Goal: Transaction & Acquisition: Purchase product/service

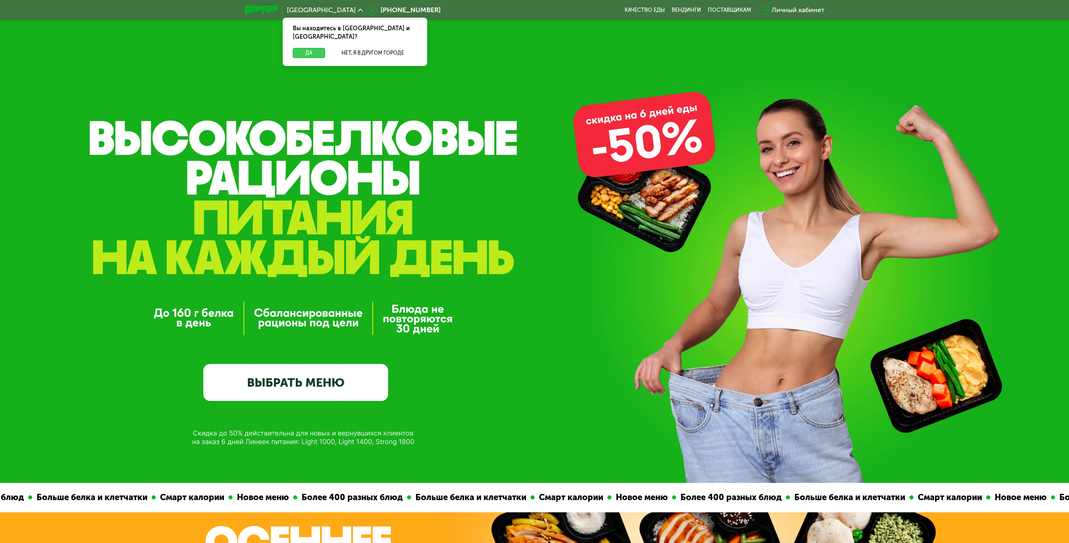
click at [319, 48] on button "Да" at bounding box center [309, 53] width 32 height 10
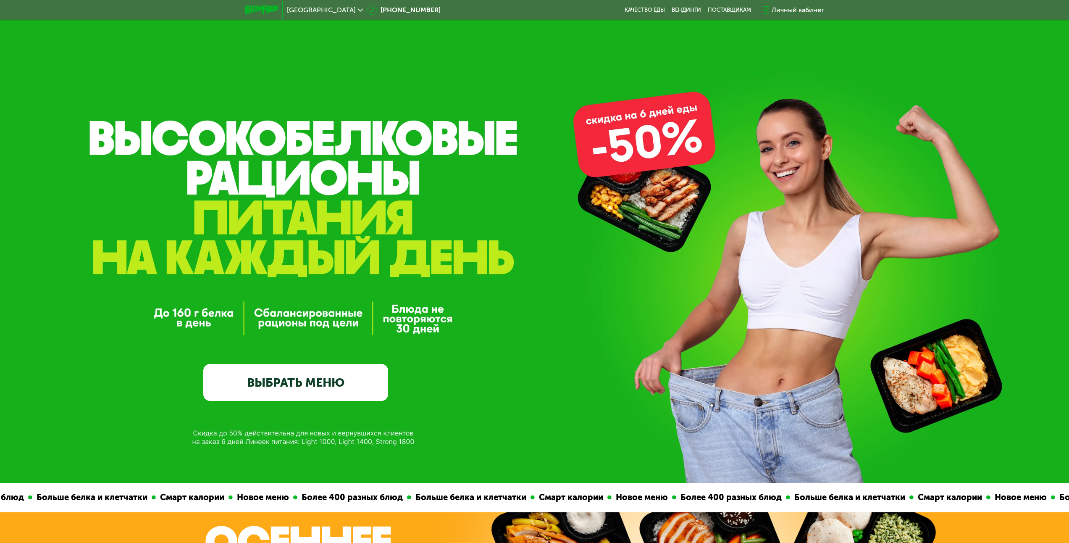
click at [340, 386] on link "ВЫБРАТЬ МЕНЮ" at bounding box center [295, 382] width 185 height 37
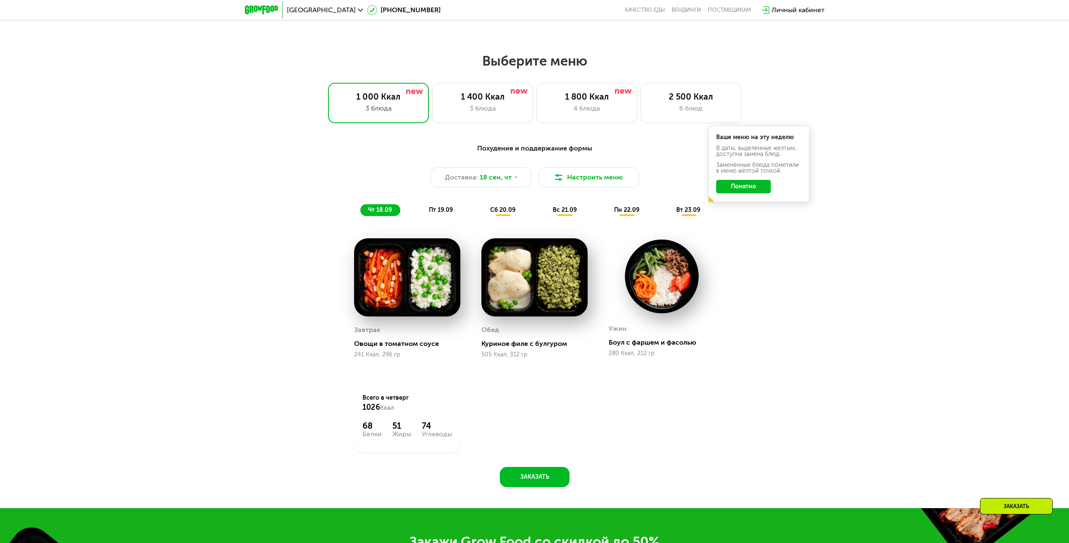
scroll to position [874, 0]
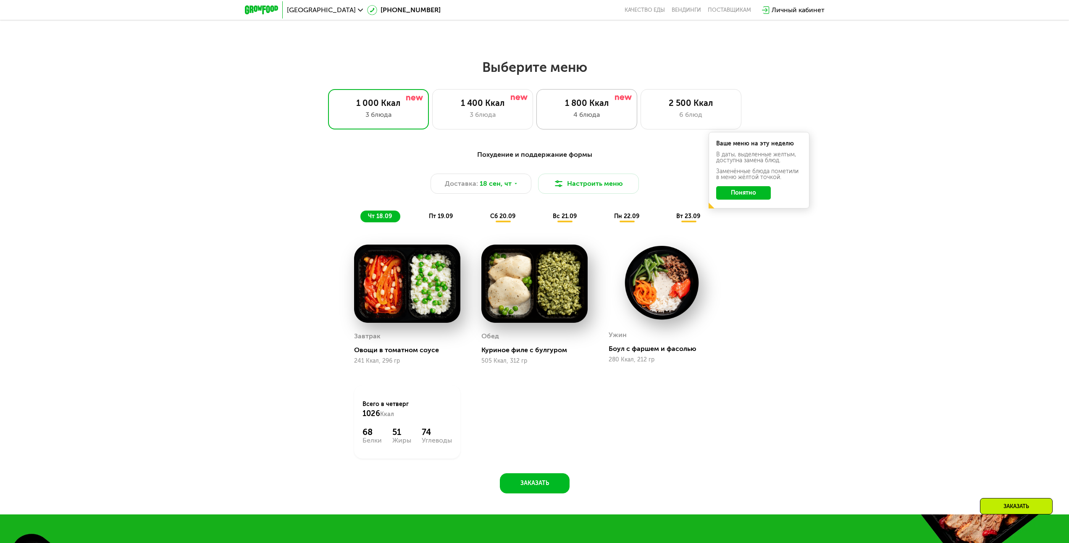
click at [580, 126] on div "1 800 Ккал 4 блюда" at bounding box center [586, 109] width 101 height 40
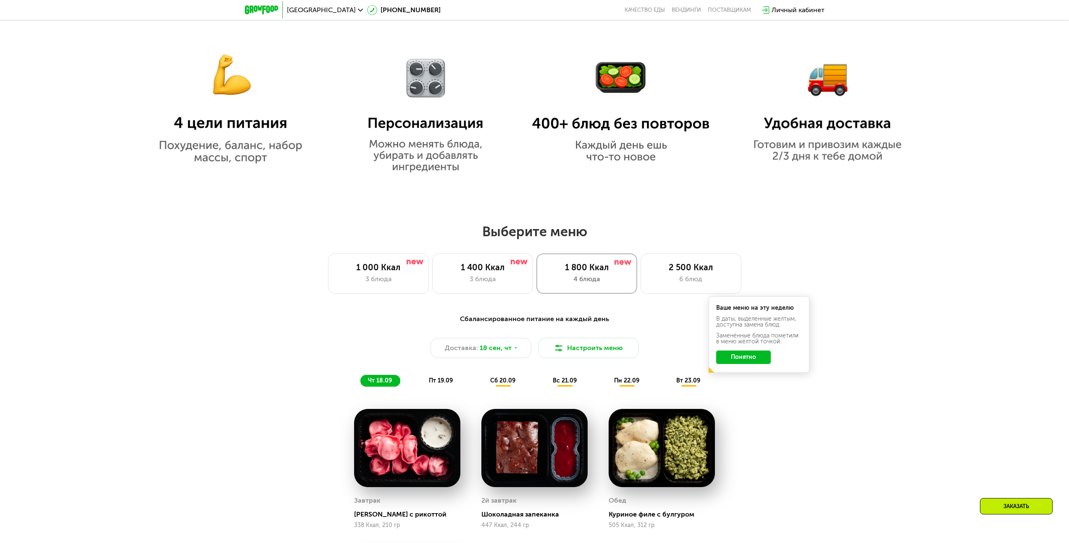
scroll to position [664, 0]
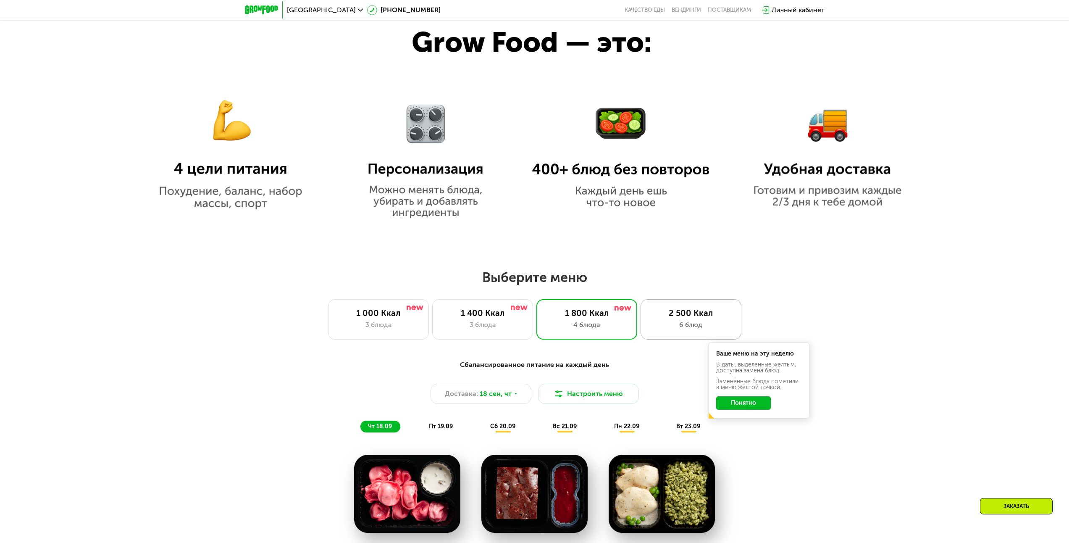
click at [671, 316] on div "2 500 Ккал" at bounding box center [690, 313] width 83 height 10
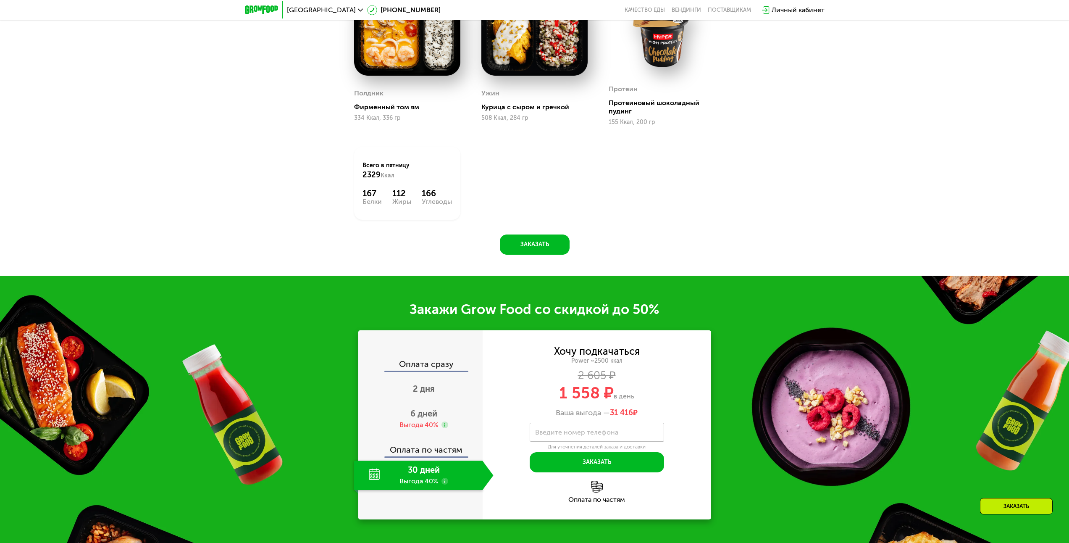
scroll to position [1294, 0]
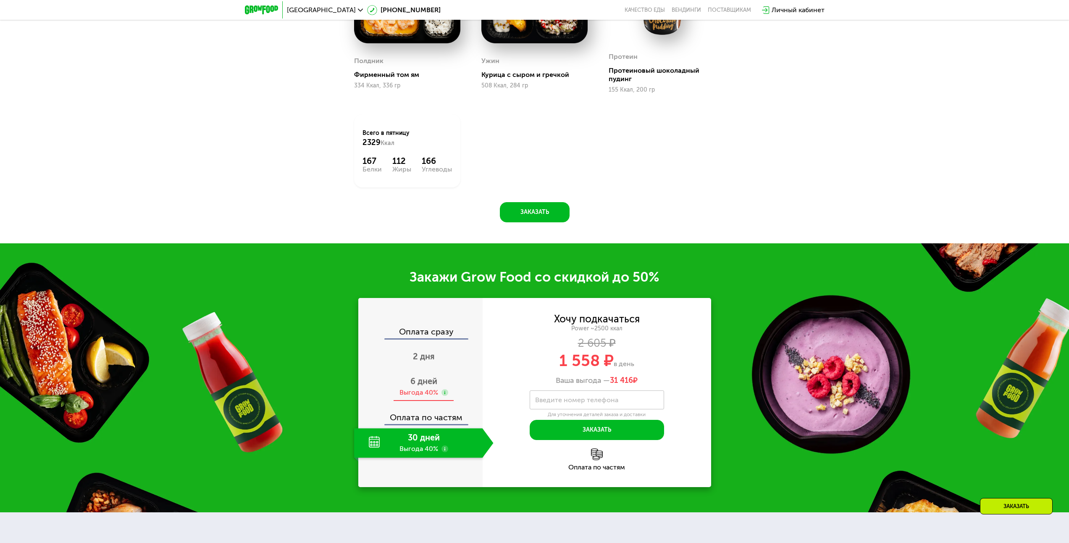
click at [449, 386] on div "6 дней Выгода 40%" at bounding box center [423, 386] width 139 height 29
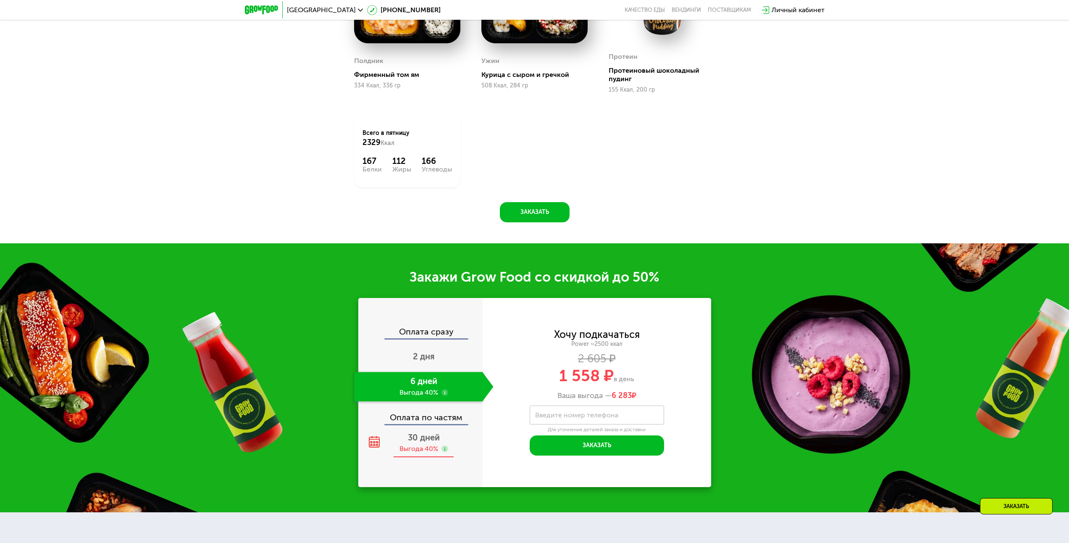
click at [433, 442] on span "30 дней" at bounding box center [424, 437] width 32 height 10
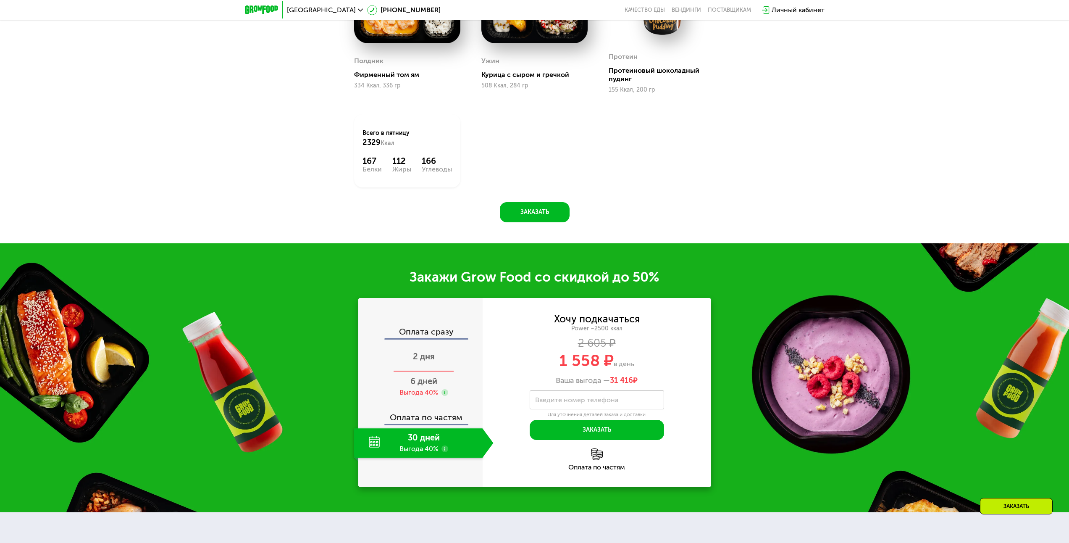
click at [425, 357] on span "2 дня" at bounding box center [424, 356] width 22 height 10
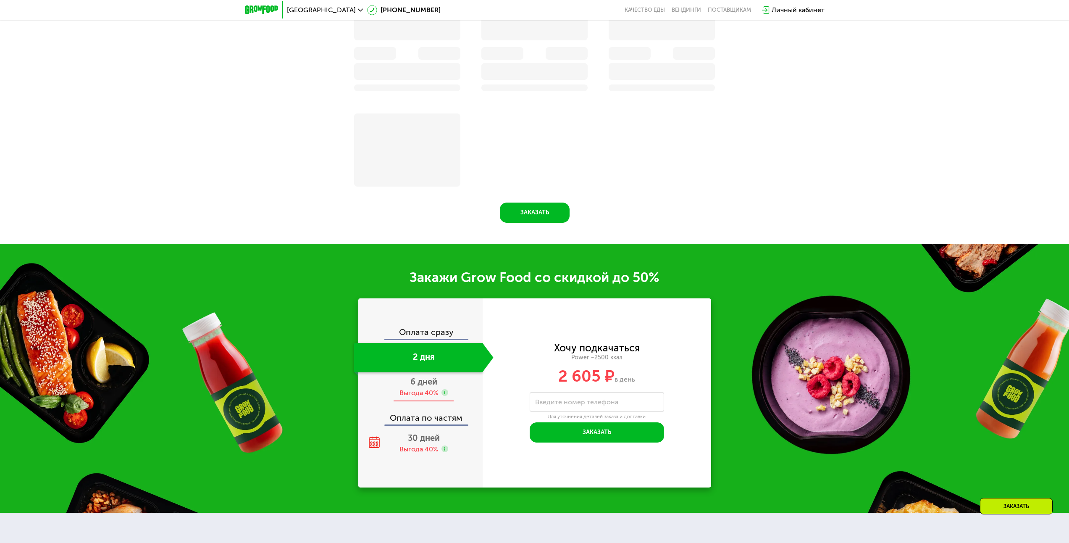
click at [427, 394] on div "Выгода 40%" at bounding box center [418, 392] width 39 height 9
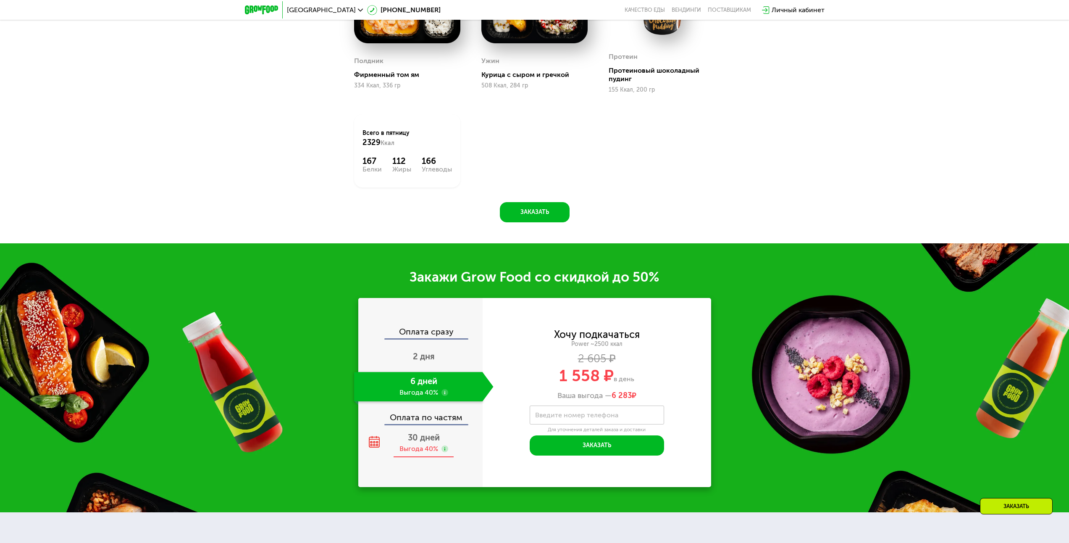
click at [433, 441] on span "30 дней" at bounding box center [424, 437] width 32 height 10
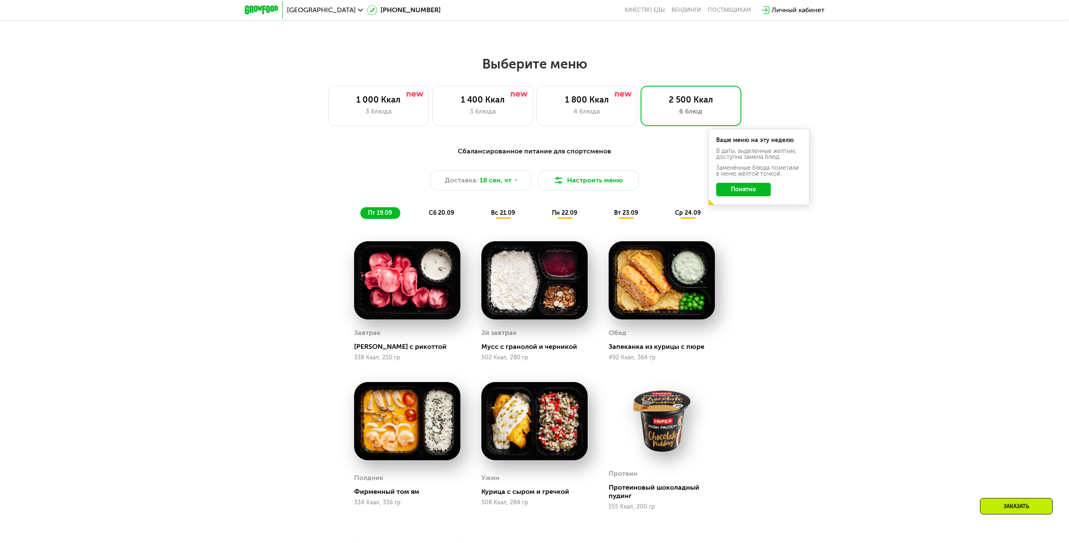
scroll to position [874, 0]
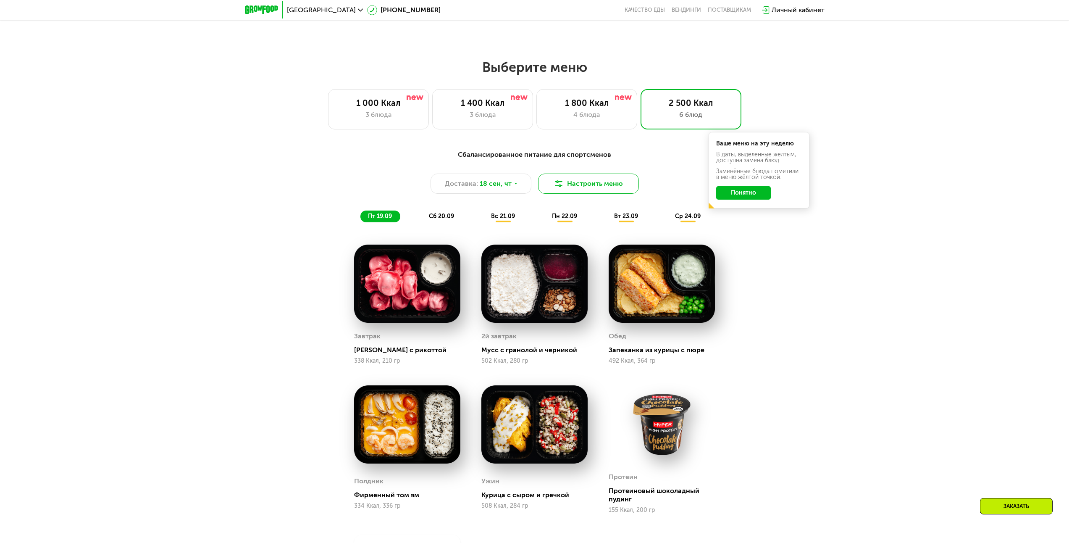
click at [571, 187] on button "Настроить меню" at bounding box center [588, 183] width 101 height 20
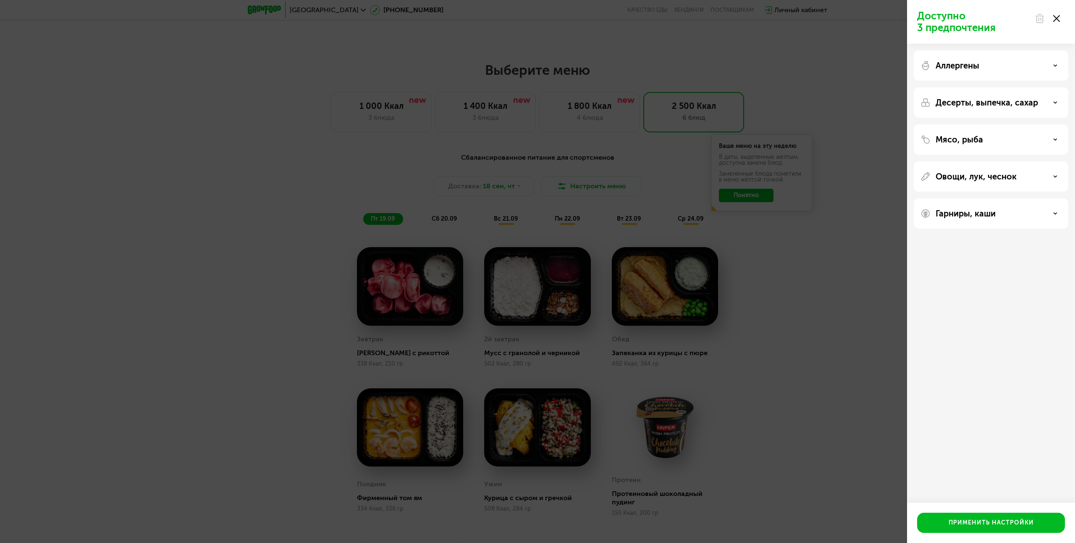
click at [1061, 60] on div "Аллергены" at bounding box center [991, 65] width 155 height 30
click at [1060, 62] on div "Аллергены" at bounding box center [991, 65] width 141 height 10
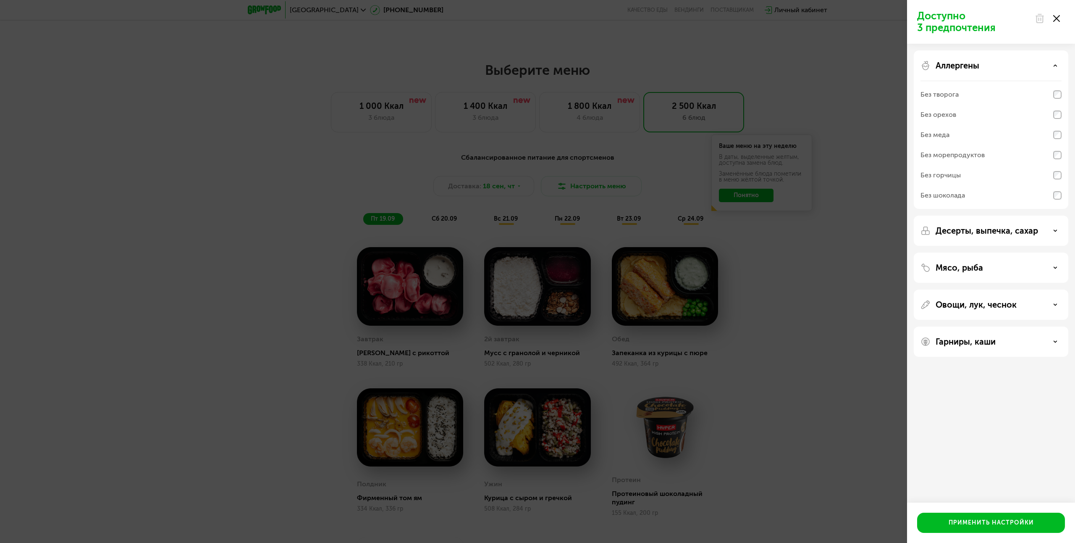
click at [1052, 66] on div "Аллергены" at bounding box center [991, 65] width 141 height 10
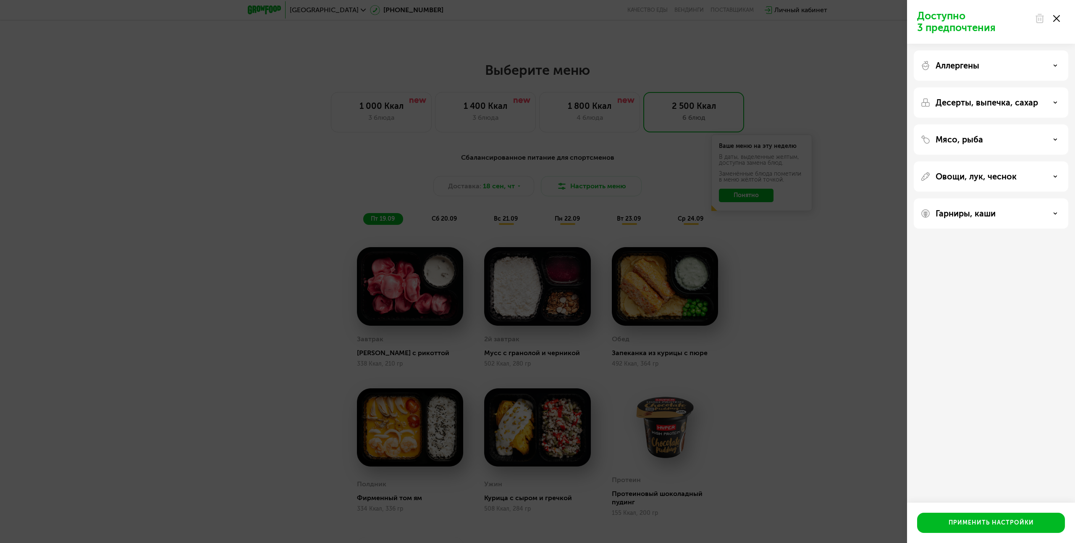
click at [1059, 16] on use at bounding box center [1056, 18] width 7 height 7
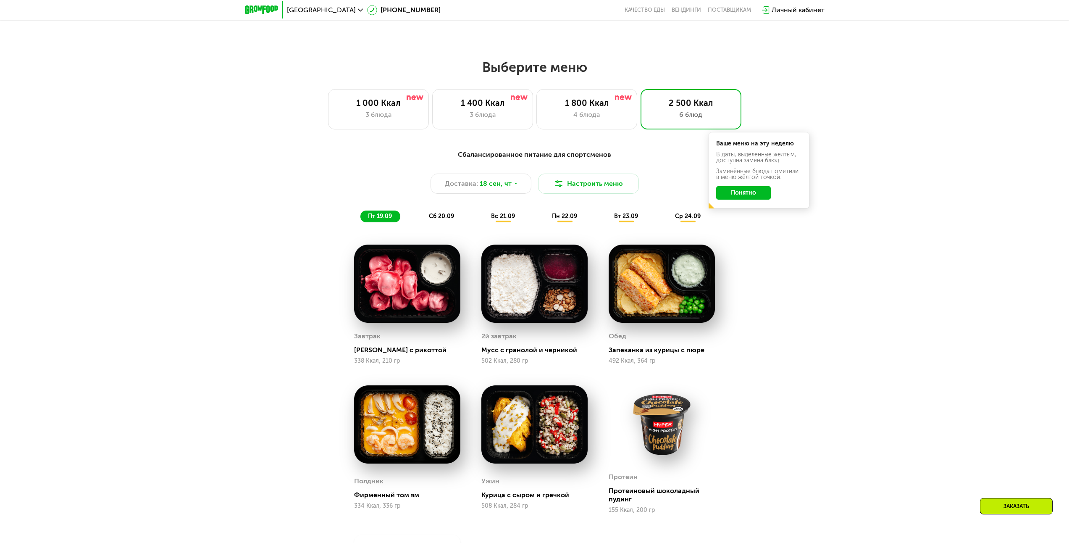
click at [741, 194] on button "Понятно" at bounding box center [743, 192] width 55 height 13
click at [408, 418] on img at bounding box center [407, 424] width 106 height 78
click at [400, 496] on div "Фирменный том ям" at bounding box center [410, 495] width 113 height 8
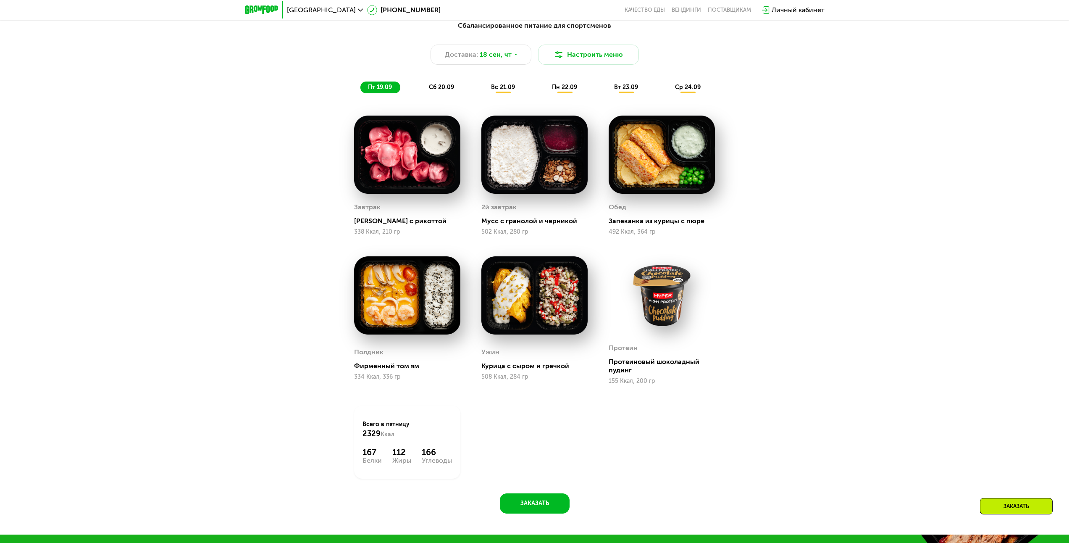
scroll to position [1000, 0]
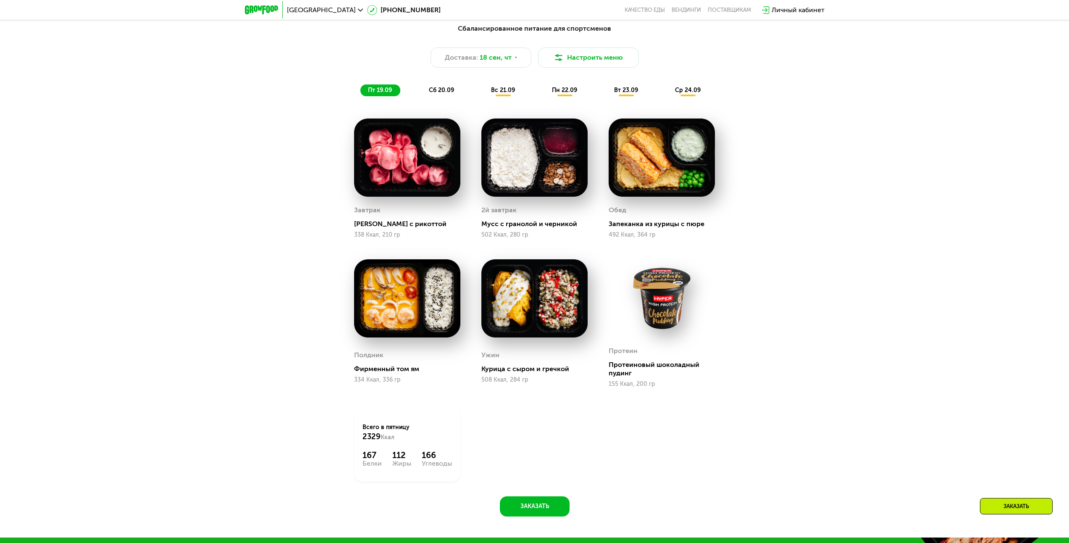
click at [459, 96] on div "сб 20.09" at bounding box center [441, 90] width 41 height 12
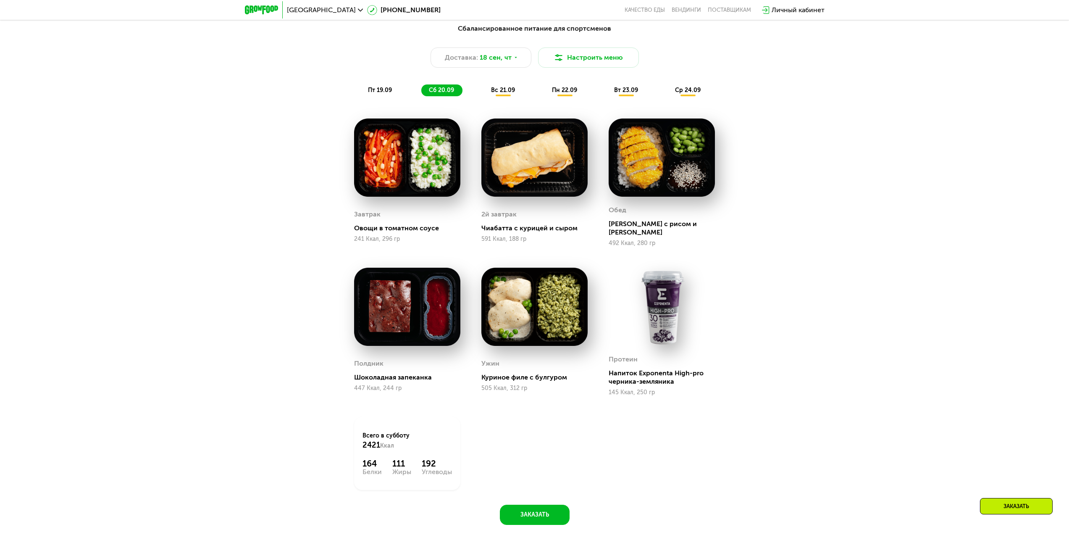
click at [496, 90] on span "вс 21.09" at bounding box center [503, 90] width 24 height 7
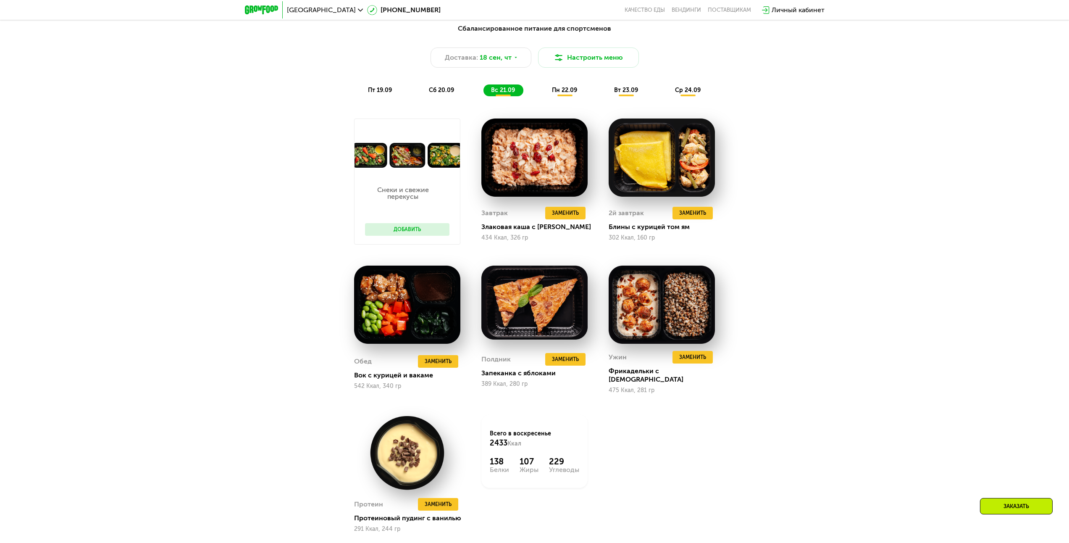
click at [433, 89] on span "сб 20.09" at bounding box center [441, 90] width 25 height 7
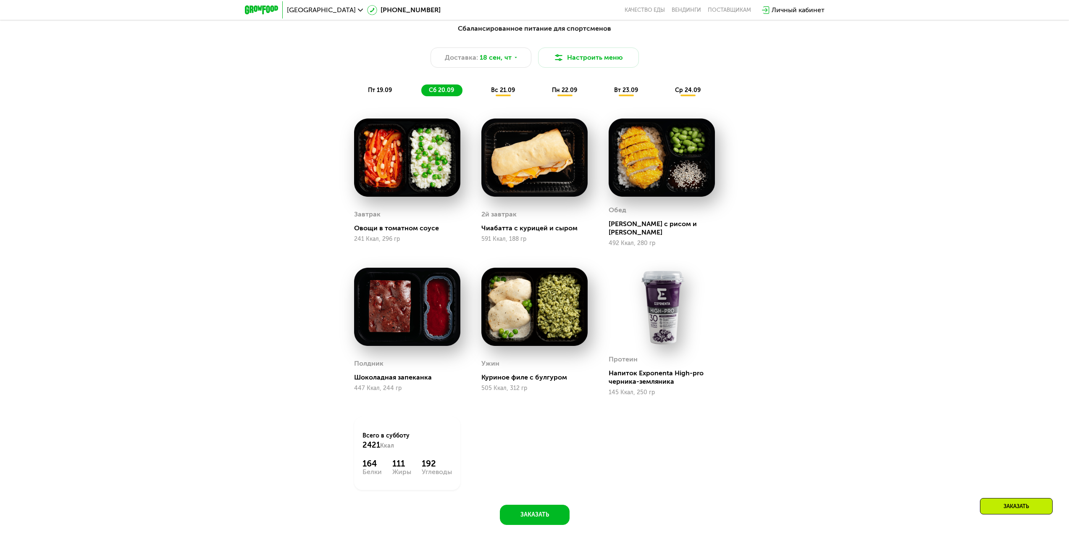
click at [394, 89] on div "пт 19.09" at bounding box center [380, 90] width 40 height 12
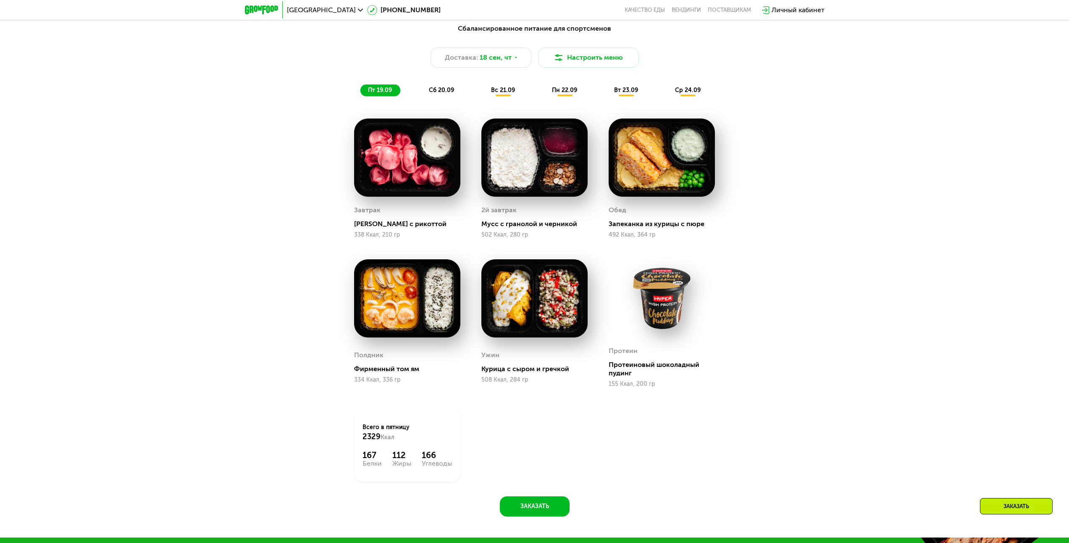
click at [576, 94] on span "пн 22.09" at bounding box center [564, 90] width 25 height 7
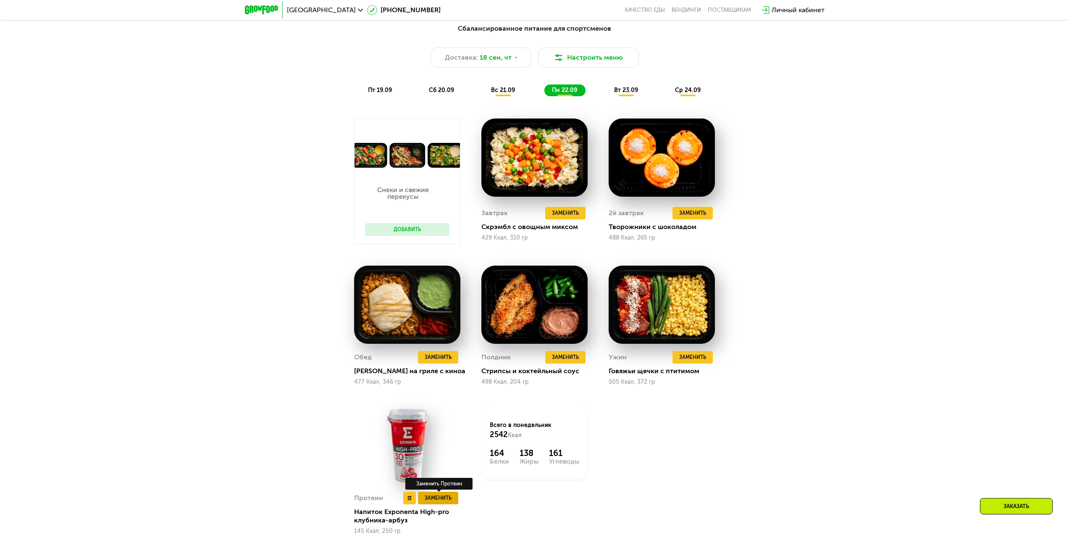
click at [447, 501] on span "Заменить" at bounding box center [438, 498] width 27 height 8
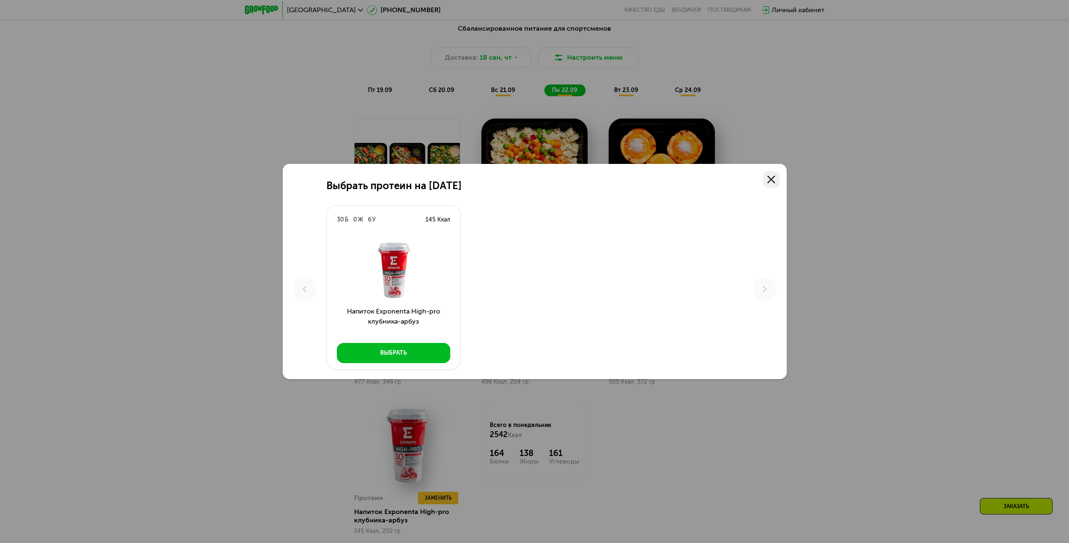
click at [774, 177] on use at bounding box center [771, 180] width 8 height 8
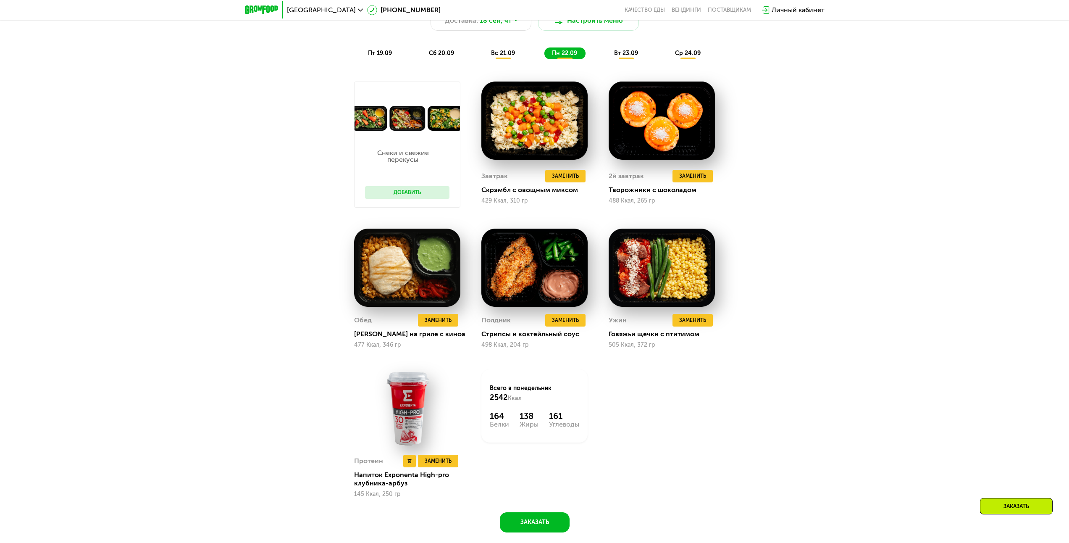
scroll to position [1042, 0]
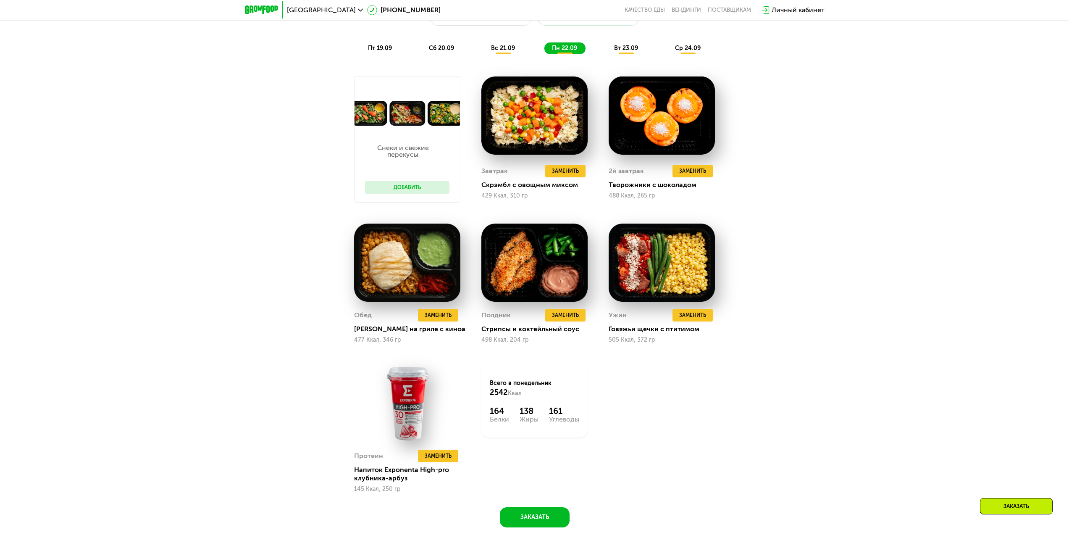
click at [636, 45] on div "вт 23.09" at bounding box center [626, 48] width 40 height 12
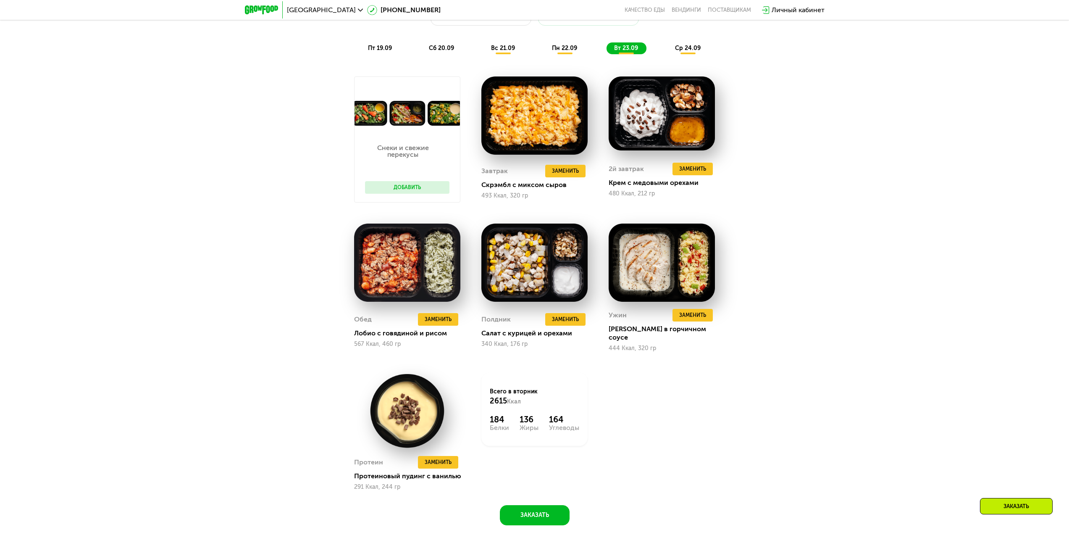
click at [683, 51] on span "ср 24.09" at bounding box center [688, 48] width 26 height 7
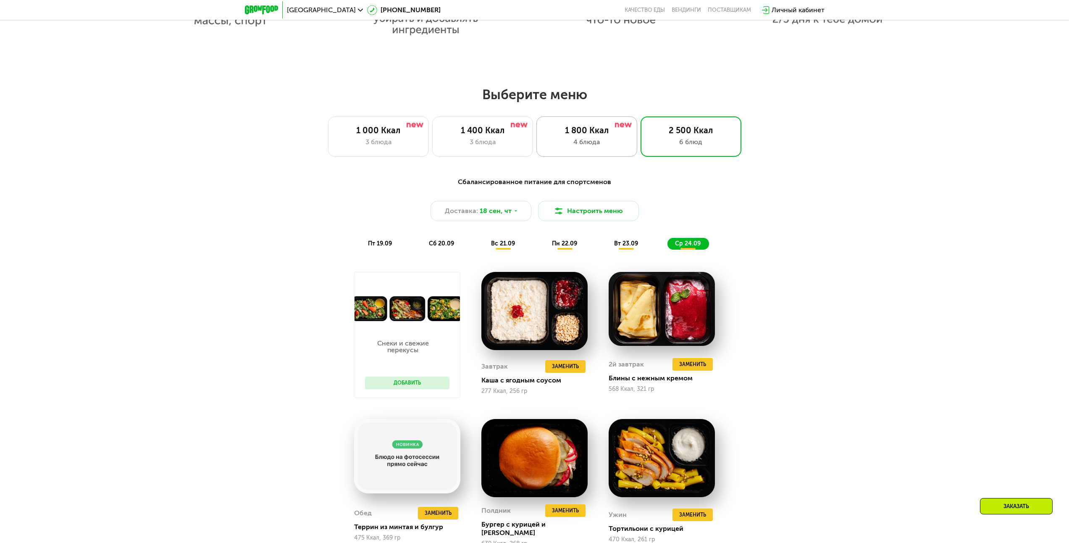
scroll to position [832, 0]
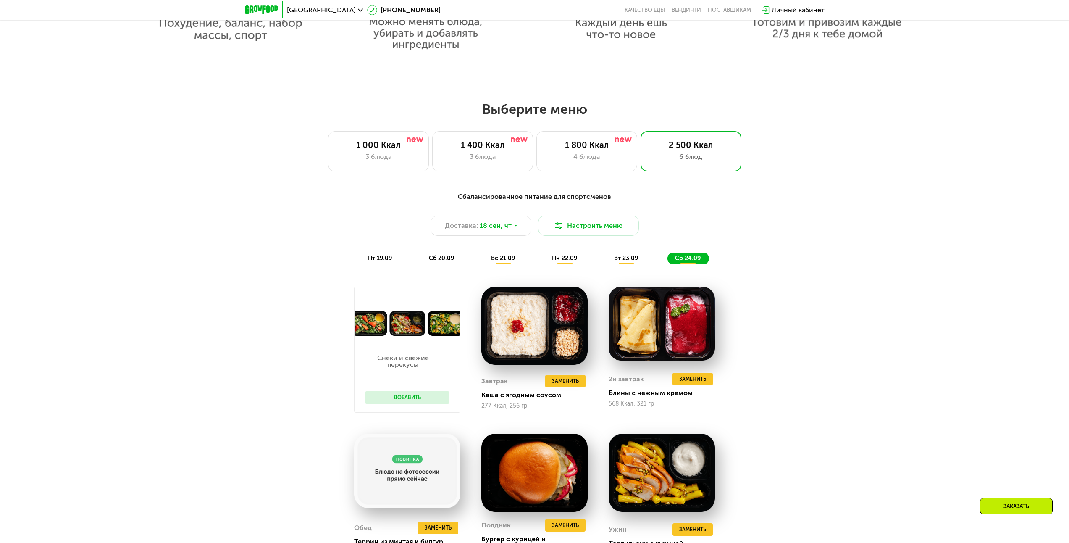
click at [499, 264] on div "вс 21.09" at bounding box center [503, 258] width 40 height 12
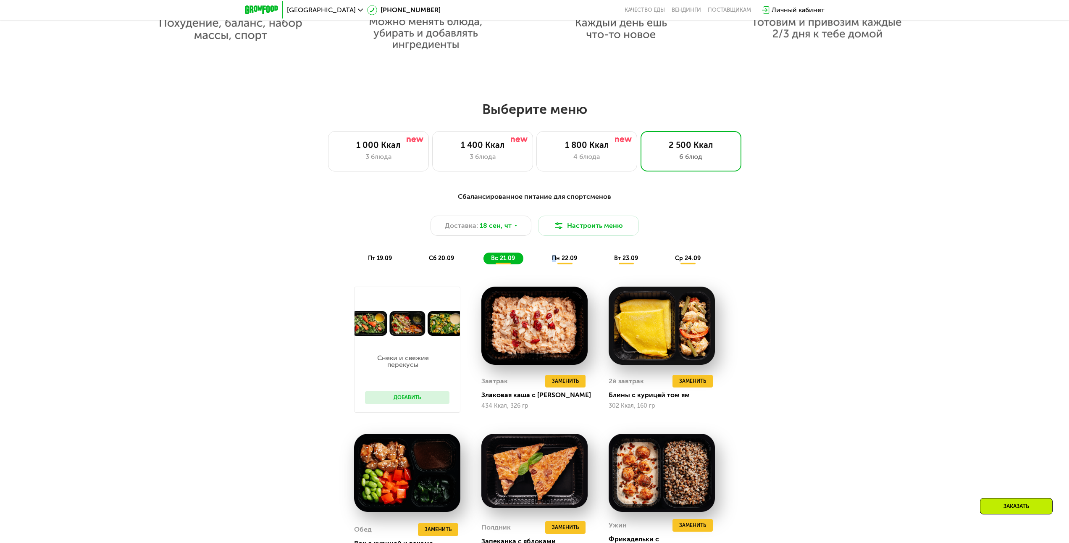
click at [554, 256] on div "пн 22.09" at bounding box center [564, 258] width 41 height 12
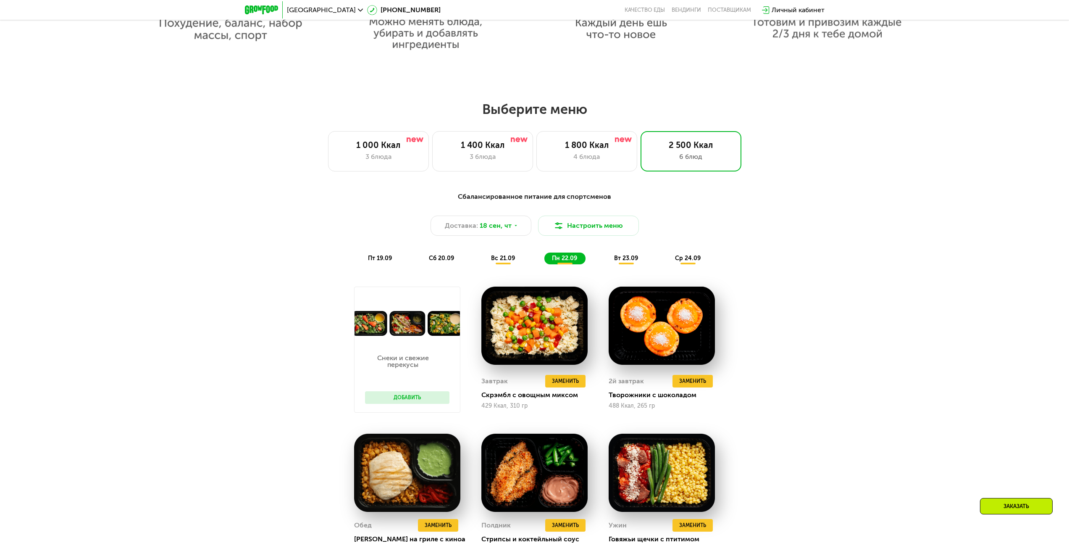
click at [377, 255] on div "пт 19.09" at bounding box center [380, 258] width 40 height 12
